Goal: Task Accomplishment & Management: Manage account settings

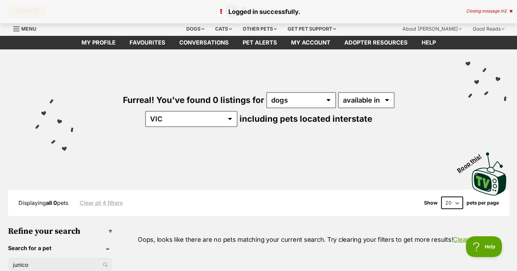
drag, startPoint x: 514, startPoint y: 24, endPoint x: 511, endPoint y: 36, distance: 12.3
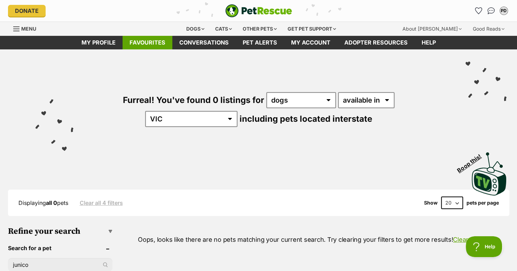
click at [142, 43] on link "Favourites" at bounding box center [148, 43] width 50 height 14
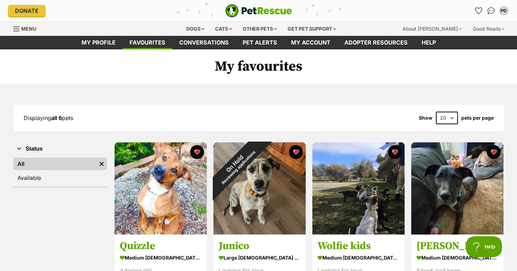
drag, startPoint x: 515, startPoint y: 49, endPoint x: 517, endPoint y: 87, distance: 38.3
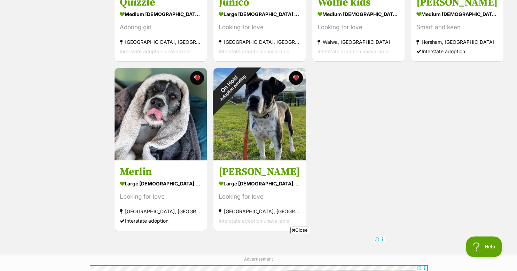
scroll to position [246, 0]
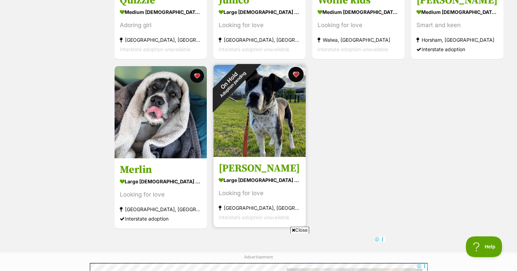
click at [297, 73] on button "favourite" at bounding box center [295, 74] width 15 height 15
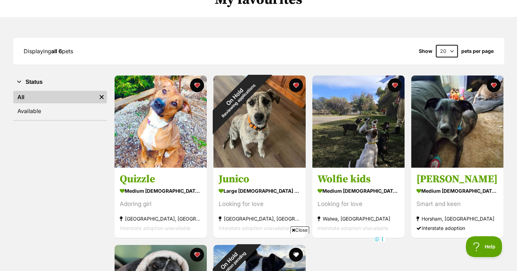
scroll to position [62, 0]
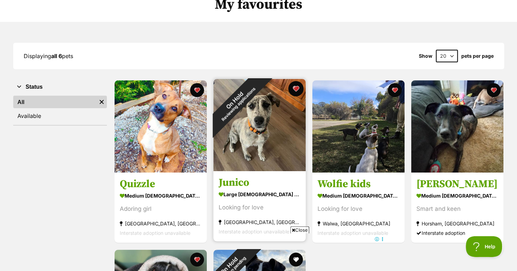
click at [296, 87] on button "favourite" at bounding box center [295, 88] width 15 height 15
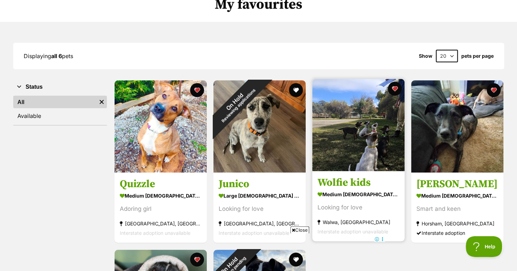
click at [345, 124] on img at bounding box center [358, 125] width 92 height 92
